Goal: Task Accomplishment & Management: Use online tool/utility

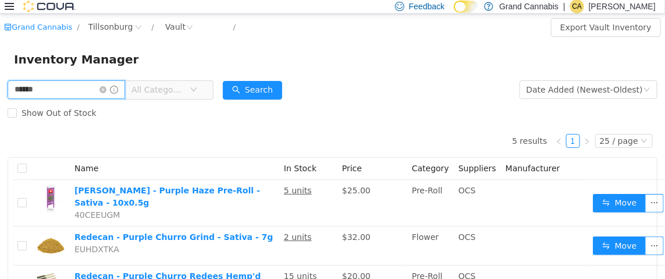
drag, startPoint x: 66, startPoint y: 93, endPoint x: 0, endPoint y: 87, distance: 66.0
click at [0, 87] on div "****** All Categories Date Added (Newest-Oldest) Search Show Out of Stock 5 res…" at bounding box center [332, 263] width 665 height 372
type input "**********"
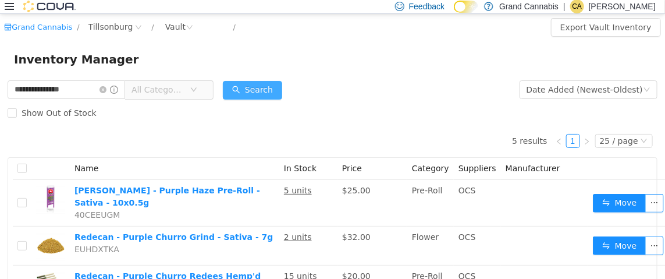
click at [278, 88] on button "Search" at bounding box center [252, 89] width 59 height 19
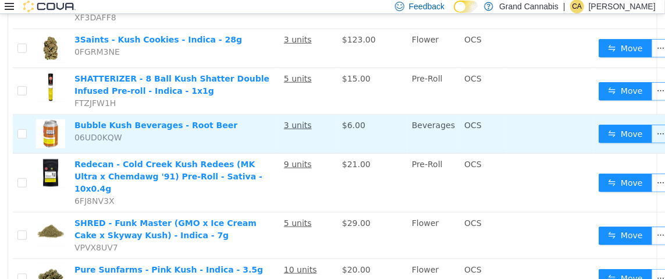
scroll to position [322, 0]
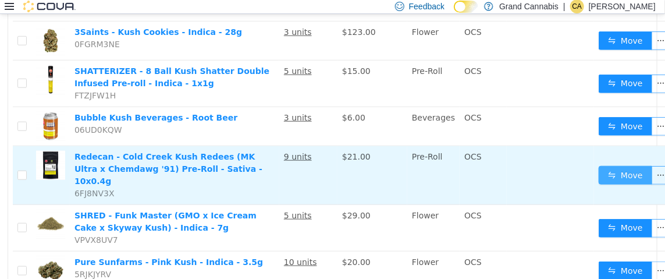
click at [622, 165] on button "Move" at bounding box center [626, 174] width 54 height 19
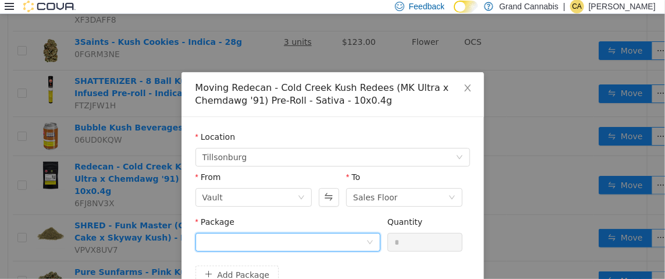
click at [246, 242] on div at bounding box center [285, 241] width 164 height 17
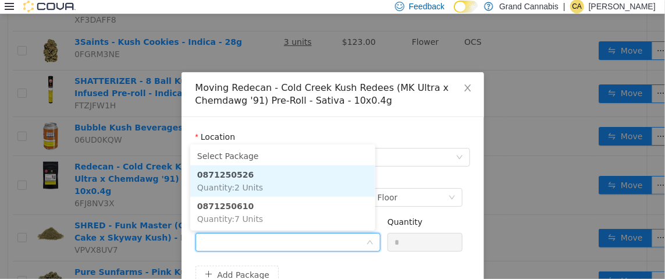
click at [289, 173] on li "0871250526 Quantity : 2 Units" at bounding box center [282, 180] width 185 height 31
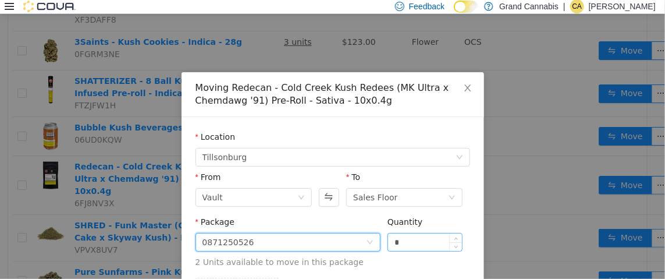
click at [414, 244] on input "*" at bounding box center [425, 241] width 75 height 17
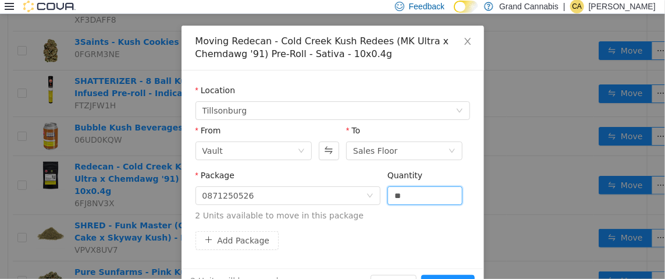
scroll to position [80, 0]
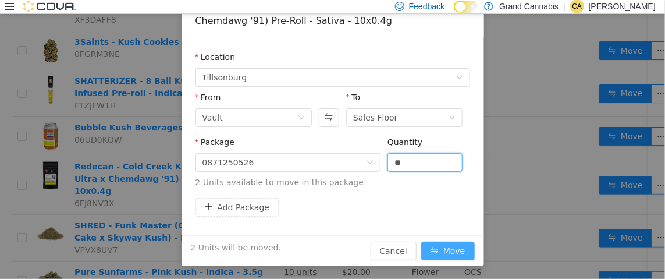
type input "*"
click at [444, 246] on button "Move" at bounding box center [448, 250] width 54 height 19
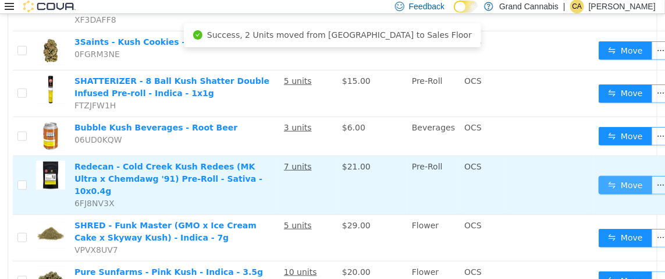
click at [607, 175] on button "Move" at bounding box center [626, 184] width 54 height 19
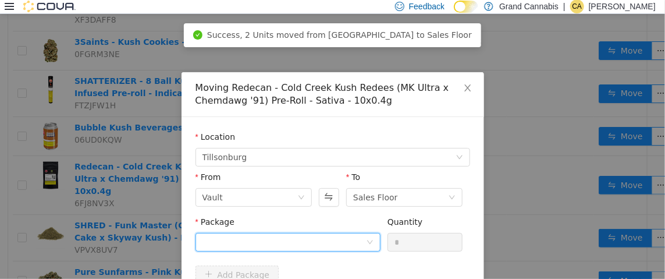
click at [278, 238] on div at bounding box center [285, 241] width 164 height 17
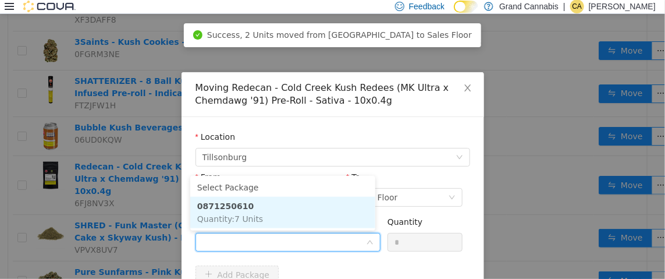
click at [262, 208] on li "0871250610 Quantity : 7 Units" at bounding box center [282, 211] width 185 height 31
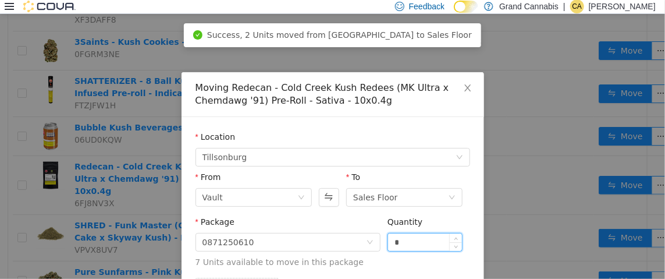
click at [430, 244] on input "*" at bounding box center [425, 241] width 75 height 17
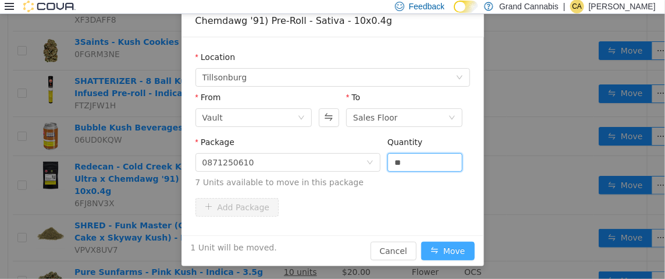
type input "*"
click at [467, 246] on div "1 Unit will be moved. Cancel Move" at bounding box center [333, 250] width 303 height 31
click at [465, 244] on button "Move" at bounding box center [448, 250] width 54 height 19
